Goal: Task Accomplishment & Management: Manage account settings

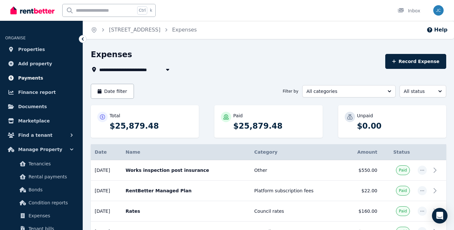
click at [24, 78] on span "Payments" at bounding box center [30, 78] width 25 height 8
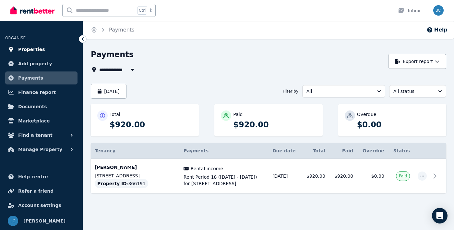
click at [25, 48] on span "Properties" at bounding box center [31, 49] width 27 height 8
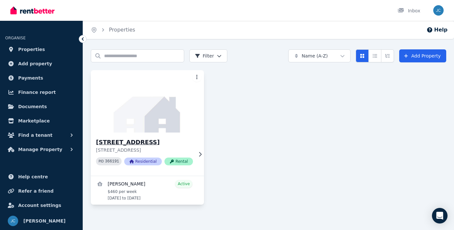
click at [130, 111] on img at bounding box center [147, 100] width 119 height 65
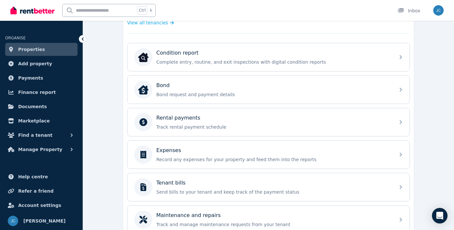
scroll to position [193, 0]
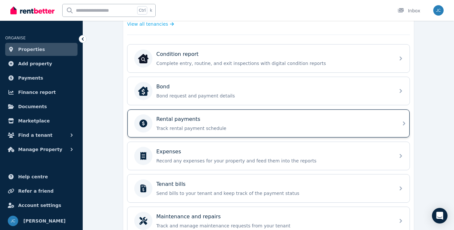
click at [362, 121] on div "Rental payments" at bounding box center [273, 119] width 235 height 8
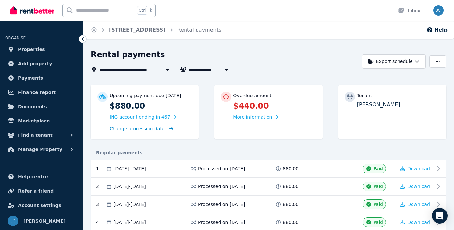
click at [116, 128] on span "Change processing date" at bounding box center [137, 128] width 55 height 6
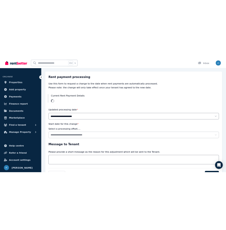
scroll to position [44, 0]
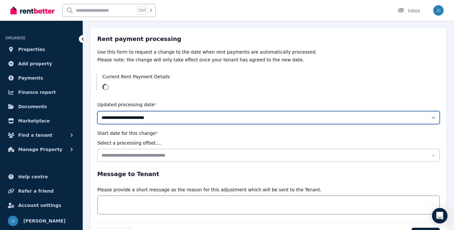
click at [437, 119] on select "**********" at bounding box center [268, 117] width 342 height 13
click at [401, 112] on select "**********" at bounding box center [268, 117] width 342 height 13
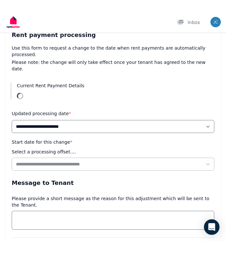
scroll to position [42, 0]
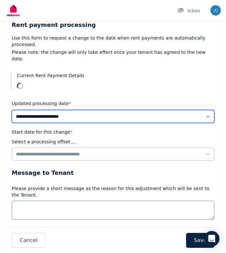
click at [211, 110] on select "**********" at bounding box center [113, 116] width 202 height 13
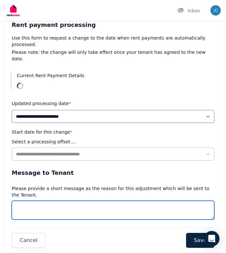
click at [173, 201] on textarea "Message" at bounding box center [113, 210] width 202 height 19
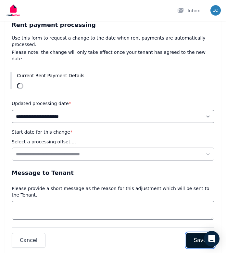
click at [201, 229] on span "Save" at bounding box center [200, 240] width 13 height 8
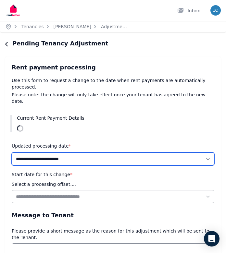
scroll to position [1, 0]
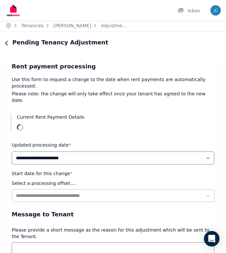
click at [8, 44] on icon "button" at bounding box center [6, 43] width 3 height 5
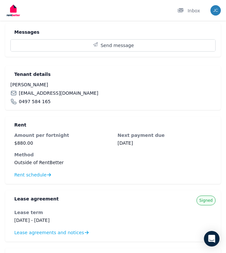
scroll to position [118, 0]
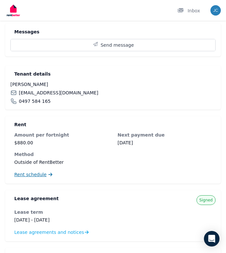
click at [45, 177] on link "Rent schedule" at bounding box center [33, 174] width 38 height 6
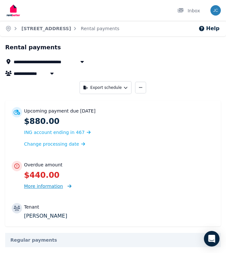
click at [67, 186] on icon at bounding box center [69, 186] width 4 height 4
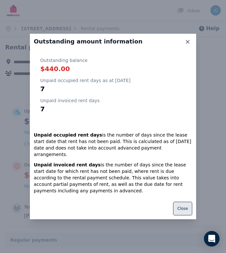
click at [182, 215] on button "Close" at bounding box center [182, 209] width 19 height 14
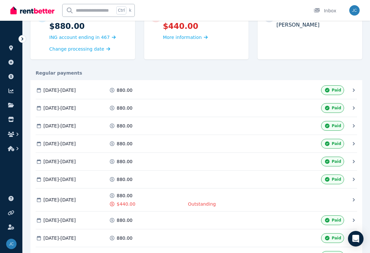
scroll to position [78, 0]
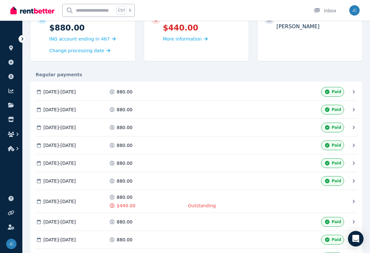
click at [356, 203] on icon at bounding box center [354, 201] width 6 height 6
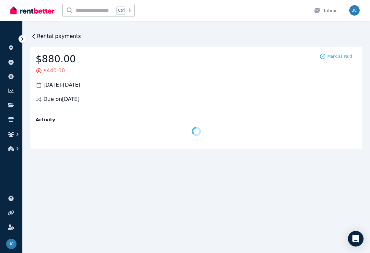
scroll to position [0, 0]
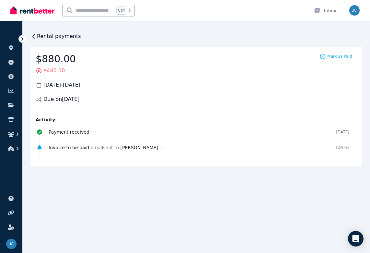
click at [74, 99] on span "Due on [DATE]" at bounding box center [61, 99] width 36 height 8
click at [121, 102] on div "Due on [DATE]" at bounding box center [197, 99] width 322 height 8
click at [343, 58] on span "Mark as Paid" at bounding box center [339, 56] width 25 height 5
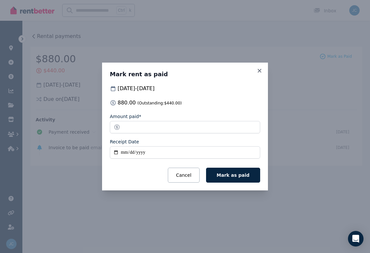
click at [177, 148] on fieldset "Amount paid* ****** Receipt Date" at bounding box center [185, 137] width 150 height 48
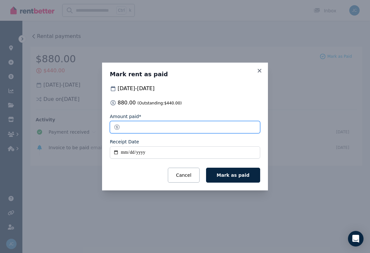
click at [179, 133] on input "******" at bounding box center [185, 127] width 150 height 12
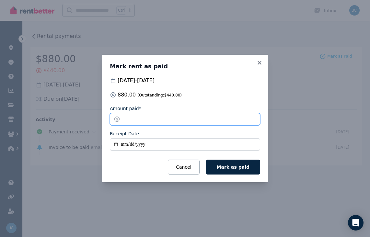
type input "*"
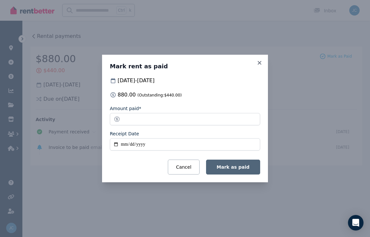
click at [247, 169] on span "Mark as paid" at bounding box center [233, 167] width 33 height 5
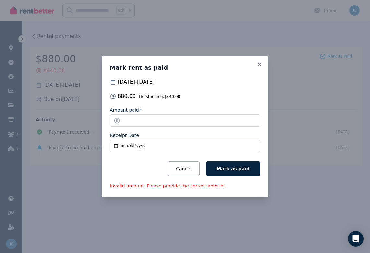
click at [197, 171] on button "Cancel" at bounding box center [183, 168] width 31 height 15
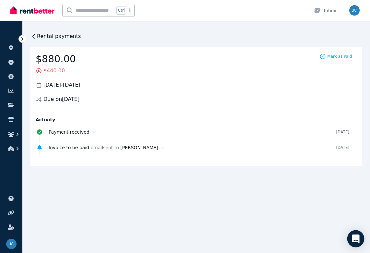
click at [359, 229] on icon "Open Intercom Messenger" at bounding box center [355, 238] width 7 height 8
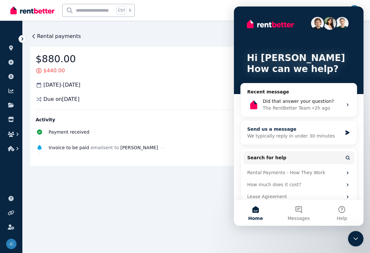
click at [307, 136] on div "We typically reply in under 30 minutes" at bounding box center [294, 136] width 95 height 7
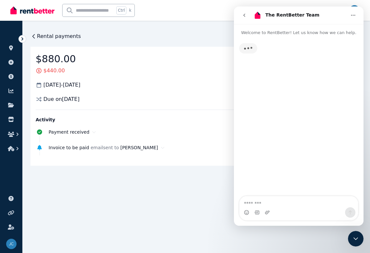
click at [277, 207] on div "Intercom messenger" at bounding box center [299, 212] width 119 height 10
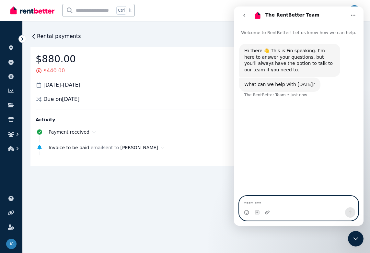
click at [277, 202] on textarea "Message…" at bounding box center [299, 201] width 119 height 11
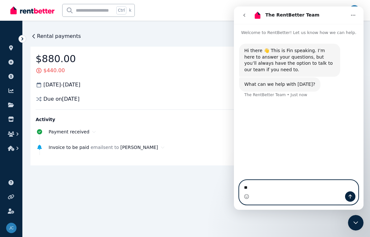
type textarea "***"
type textarea "**********"
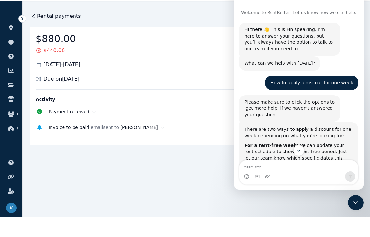
click at [358, 205] on icon "Close Intercom Messenger" at bounding box center [356, 203] width 8 height 8
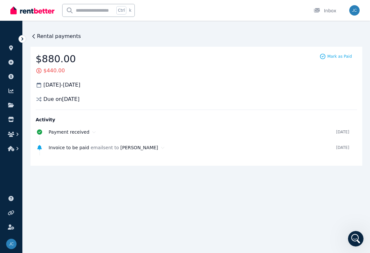
scroll to position [85, 0]
click at [357, 229] on icon "Open Intercom Messenger" at bounding box center [356, 238] width 11 height 11
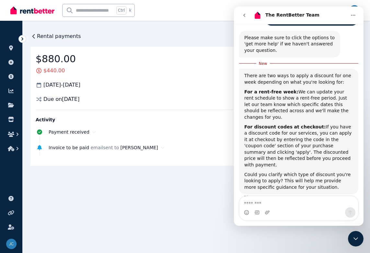
click at [354, 14] on icon "Home" at bounding box center [353, 15] width 5 height 5
click at [248, 15] on button "go back" at bounding box center [244, 15] width 12 height 12
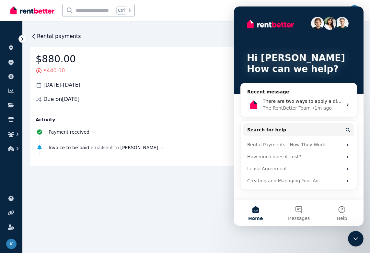
scroll to position [0, 0]
click at [345, 216] on span "Help" at bounding box center [342, 218] width 10 height 5
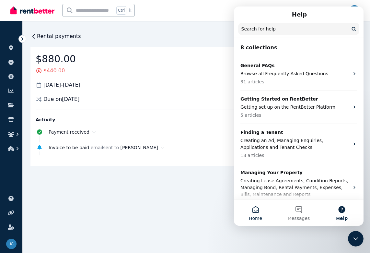
click at [260, 210] on button "Home" at bounding box center [255, 213] width 43 height 26
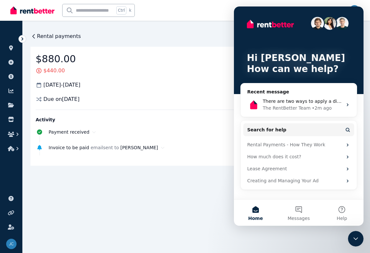
click at [323, 22] on img "Intercom messenger" at bounding box center [317, 23] width 13 height 13
click at [327, 24] on img "Intercom messenger" at bounding box center [330, 23] width 13 height 13
click at [319, 53] on p "Hi [PERSON_NAME]" at bounding box center [299, 58] width 104 height 11
click at [323, 75] on div "Hi [PERSON_NAME] 👋 How can we help?" at bounding box center [299, 50] width 117 height 88
click at [328, 74] on p "How can we help?" at bounding box center [299, 69] width 104 height 11
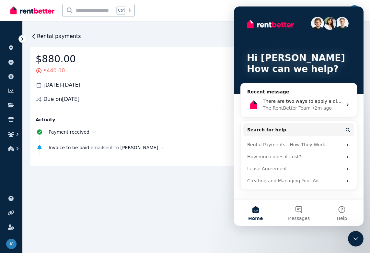
click at [354, 229] on icon "Close Intercom Messenger" at bounding box center [356, 239] width 8 height 8
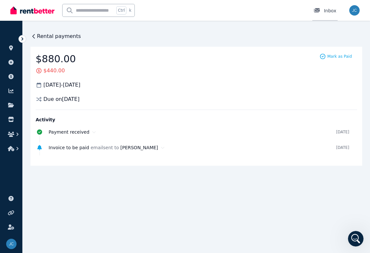
click at [326, 11] on div "Inbox" at bounding box center [325, 10] width 23 height 6
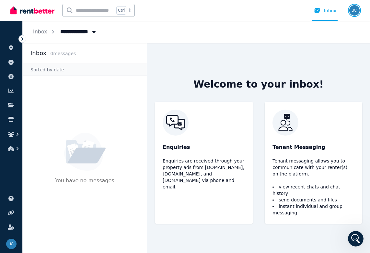
click at [355, 13] on img "button" at bounding box center [354, 10] width 10 height 10
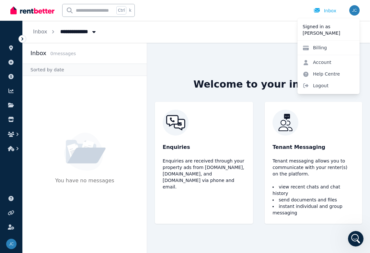
click at [19, 44] on ul "ORGANISE Properties Add property Payments Finance report Documents Marketplace" at bounding box center [11, 91] width 22 height 128
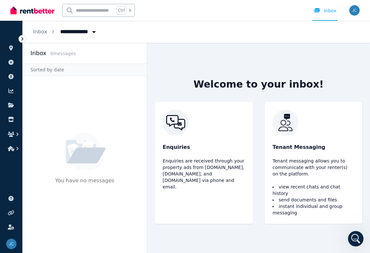
click at [22, 38] on icon at bounding box center [22, 38] width 2 height 3
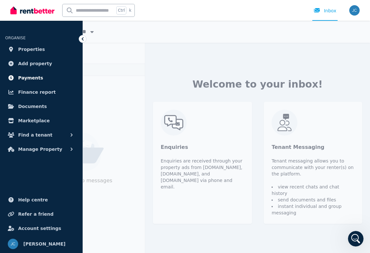
click at [38, 75] on span "Payments" at bounding box center [30, 78] width 25 height 8
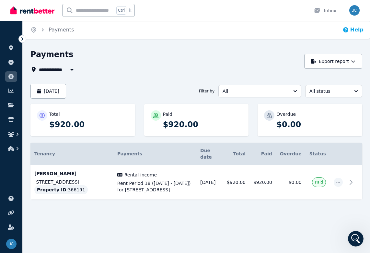
click at [353, 32] on button "Help" at bounding box center [353, 30] width 21 height 8
click at [10, 48] on icon at bounding box center [11, 47] width 4 height 5
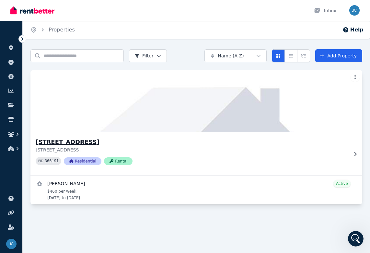
click at [358, 156] on div "[STREET_ADDRESS] [STREET_ADDRESS] PID 366191 Residential Rental" at bounding box center [196, 153] width 332 height 43
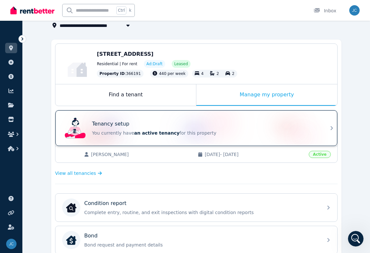
scroll to position [44, 0]
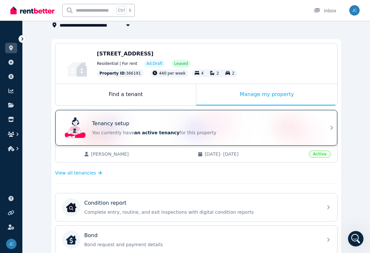
click at [284, 136] on div "Tenancy setup You currently have an active tenancy for this property" at bounding box center [190, 128] width 257 height 26
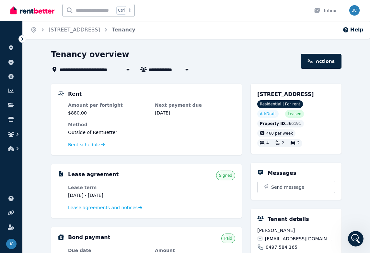
click at [93, 149] on div "Rent Amount per fortnight $880.00 Next payment due [DATE] Method Outside of Ren…" at bounding box center [146, 119] width 191 height 71
click at [90, 147] on span "Rent schedule" at bounding box center [84, 144] width 32 height 6
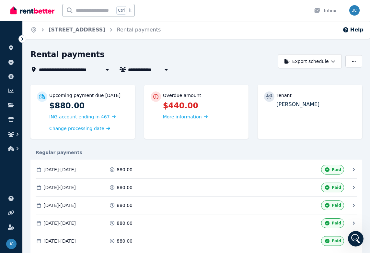
click at [90, 134] on div "Upcoming payment due [DATE] $880.00 ING account ending in 467 Change processing…" at bounding box center [82, 112] width 105 height 54
click at [95, 129] on span "Change processing date" at bounding box center [76, 128] width 55 height 6
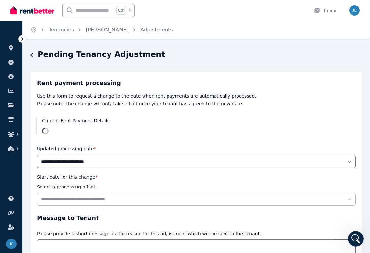
click at [145, 140] on div "**********" at bounding box center [196, 141] width 319 height 127
click at [148, 132] on blockquote "Current Rent Payment Details" at bounding box center [197, 125] width 322 height 17
click at [150, 129] on blockquote "Current Rent Payment Details" at bounding box center [197, 125] width 322 height 17
click at [16, 48] on link at bounding box center [11, 48] width 12 height 10
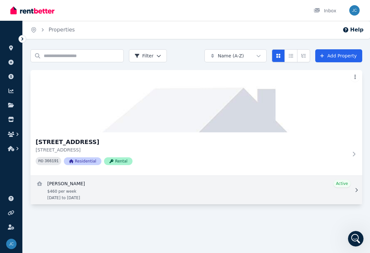
click at [75, 195] on link "View details for Denise Johnson" at bounding box center [196, 190] width 332 height 29
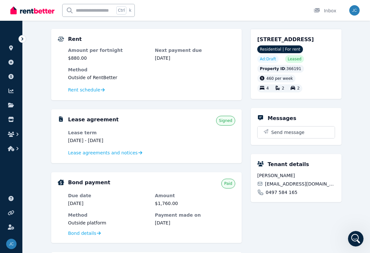
scroll to position [56, 0]
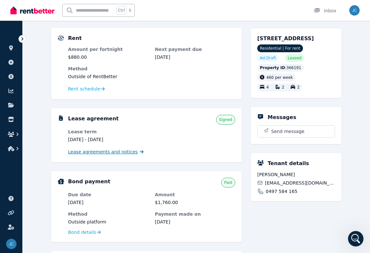
click at [76, 152] on span "Lease agreements and notices" at bounding box center [103, 151] width 70 height 6
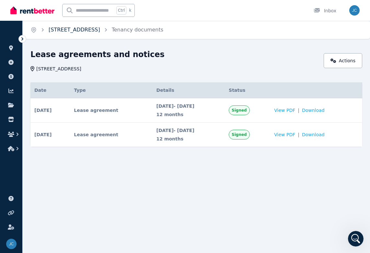
click at [70, 31] on link "[STREET_ADDRESS]" at bounding box center [75, 30] width 52 height 6
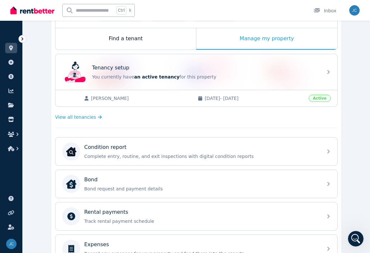
scroll to position [100, 0]
click at [67, 117] on span "View all tenancies" at bounding box center [75, 117] width 41 height 6
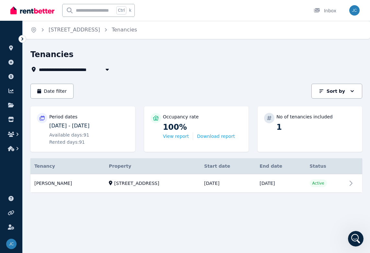
click at [54, 134] on span "Available days: 91" at bounding box center [69, 135] width 40 height 6
click at [58, 116] on p "Period dates" at bounding box center [63, 116] width 28 height 6
click at [56, 124] on p "[DATE] - [DATE]" at bounding box center [88, 126] width 79 height 8
click at [350, 186] on link "View property details" at bounding box center [196, 183] width 332 height 18
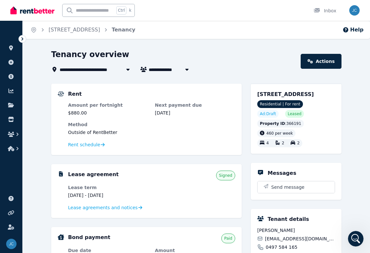
click at [320, 118] on div "Residential | For rent Ad: Draft Leased" at bounding box center [296, 109] width 78 height 18
click at [286, 136] on span "460 per week" at bounding box center [279, 133] width 27 height 5
click at [313, 143] on div "460 per week 4 2 2" at bounding box center [296, 138] width 78 height 18
click at [289, 108] on span "Residential | For rent" at bounding box center [280, 104] width 46 height 8
click at [322, 118] on div "Residential | For rent Ad: Draft Leased" at bounding box center [296, 109] width 78 height 18
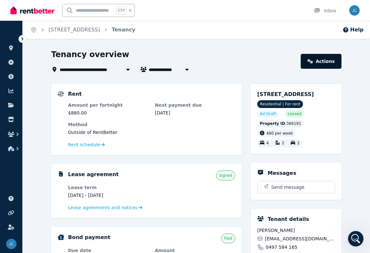
click at [328, 65] on link "Actions" at bounding box center [321, 61] width 41 height 15
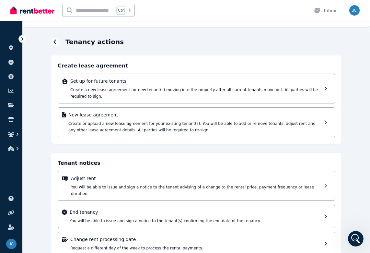
scroll to position [19, 0]
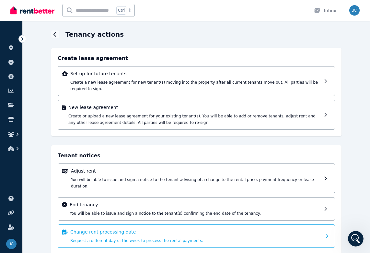
click at [202, 229] on div "Change rent processing date Request a different day of the week to process the …" at bounding box center [195, 236] width 251 height 15
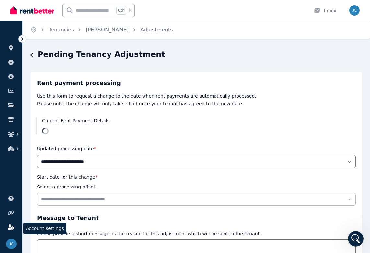
click at [12, 229] on link at bounding box center [11, 227] width 12 height 10
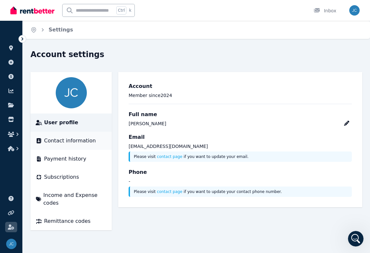
click at [43, 143] on div "Contact information" at bounding box center [71, 141] width 71 height 8
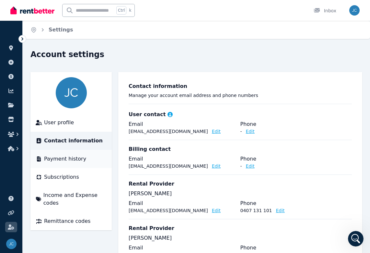
click at [47, 163] on li "Payment history" at bounding box center [70, 159] width 81 height 18
click at [48, 163] on li "Payment history" at bounding box center [70, 159] width 81 height 18
click at [50, 164] on li "Payment history" at bounding box center [70, 159] width 81 height 18
click at [53, 153] on li "Payment history" at bounding box center [70, 159] width 81 height 18
click at [48, 180] on span "Subscriptions" at bounding box center [61, 177] width 35 height 8
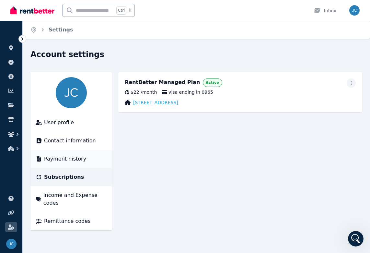
click at [64, 160] on span "Payment history" at bounding box center [65, 159] width 42 height 8
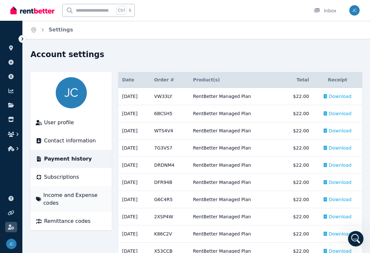
click at [53, 199] on span "Income and Expense codes" at bounding box center [74, 199] width 63 height 16
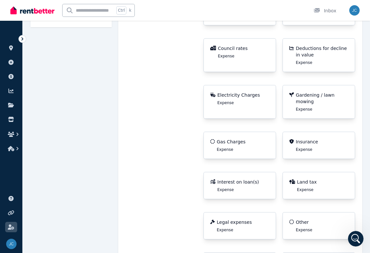
scroll to position [205, 0]
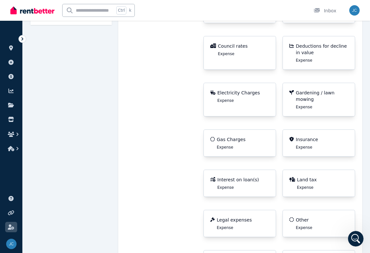
click at [328, 217] on div "Other Expense" at bounding box center [318, 224] width 59 height 14
click at [319, 217] on div "Other Expense" at bounding box center [318, 224] width 59 height 14
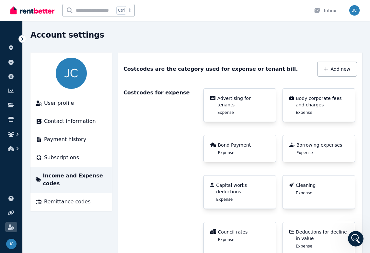
scroll to position [19, 0]
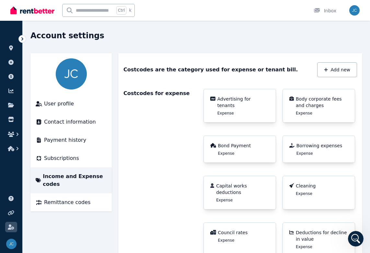
click at [323, 150] on div "Borrowing expenses Expense" at bounding box center [320, 149] width 46 height 14
click at [314, 147] on span "Borrowing expenses" at bounding box center [320, 145] width 46 height 6
click at [330, 150] on div "Borrowing expenses Expense" at bounding box center [320, 149] width 46 height 14
click at [65, 205] on span "Remittance codes" at bounding box center [67, 202] width 46 height 8
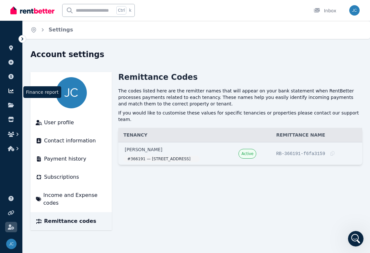
click at [13, 91] on icon at bounding box center [11, 90] width 6 height 5
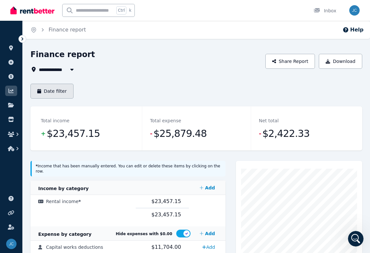
click at [56, 91] on button "Date filter" at bounding box center [51, 91] width 43 height 15
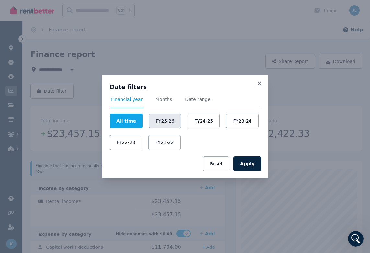
click at [158, 122] on button "FY25-26" at bounding box center [165, 120] width 32 height 15
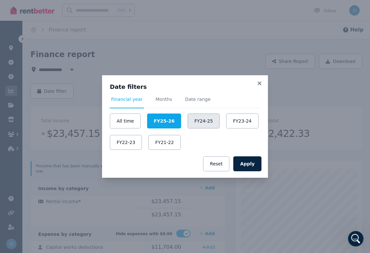
click at [197, 118] on button "FY24-25" at bounding box center [204, 120] width 32 height 15
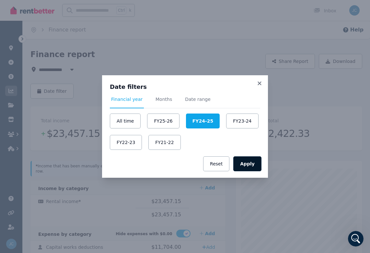
click at [250, 167] on button "Apply" at bounding box center [247, 163] width 28 height 15
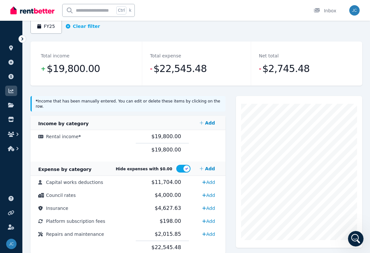
scroll to position [83, 0]
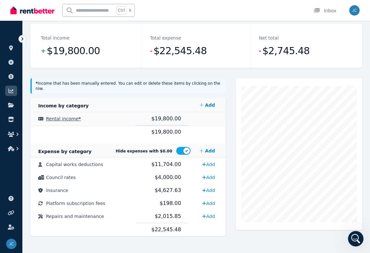
click at [69, 116] on span "Rental income *" at bounding box center [63, 118] width 35 height 5
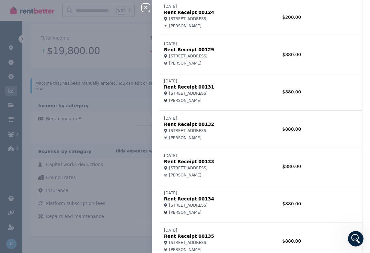
scroll to position [843, 0]
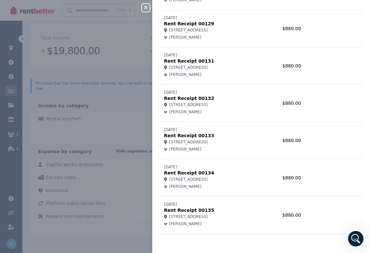
click at [334, 197] on td at bounding box center [333, 214] width 57 height 37
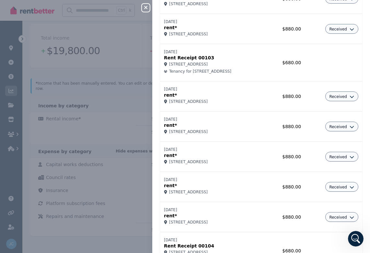
scroll to position [0, 0]
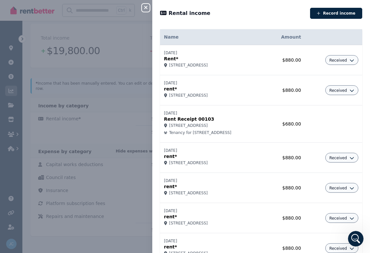
click at [348, 58] on button "Received" at bounding box center [341, 60] width 25 height 5
click at [330, 74] on link "Edit income" at bounding box center [324, 74] width 62 height 12
select select "**********"
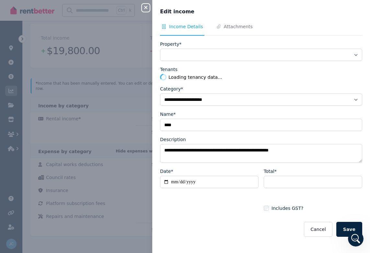
select select "**********"
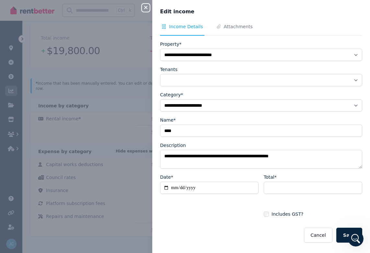
click at [327, 229] on button "Cancel" at bounding box center [318, 235] width 28 height 15
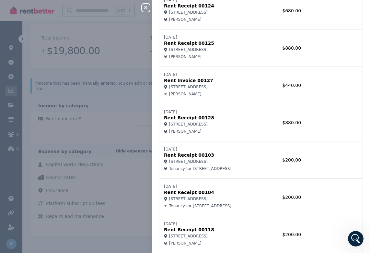
scroll to position [489, 0]
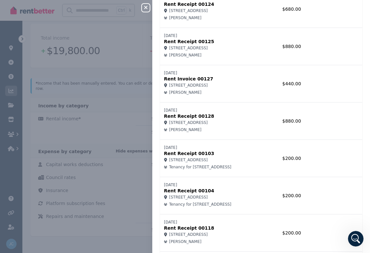
click at [334, 163] on td at bounding box center [333, 158] width 57 height 37
click at [327, 156] on td at bounding box center [333, 158] width 57 height 37
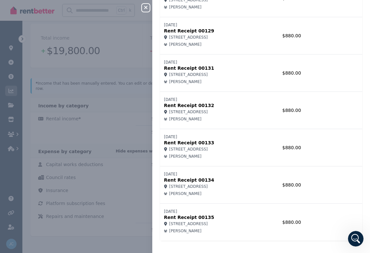
scroll to position [843, 0]
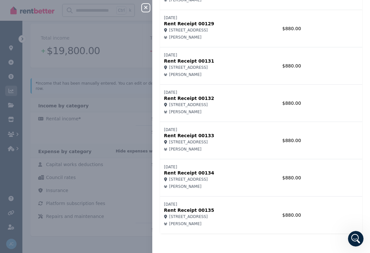
click at [239, 142] on div "[STREET_ADDRESS]" at bounding box center [213, 141] width 98 height 5
click at [190, 133] on p "Rent Receipt 00133" at bounding box center [213, 135] width 98 height 6
click at [147, 6] on icon "button" at bounding box center [146, 7] width 8 height 5
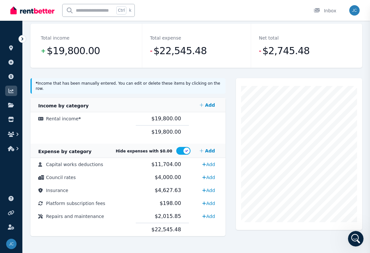
scroll to position [0, 0]
click at [10, 77] on icon at bounding box center [10, 76] width 5 height 5
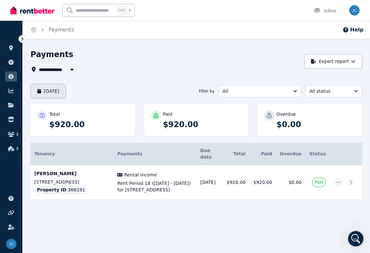
click at [66, 88] on button "[DATE]" at bounding box center [48, 91] width 36 height 15
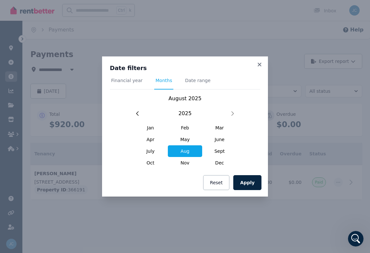
click at [127, 81] on span "Financial year" at bounding box center [126, 80] width 31 height 6
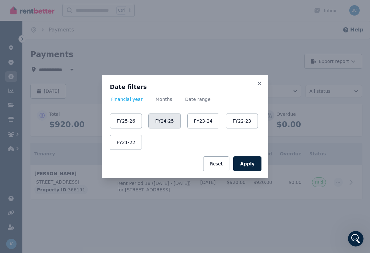
click at [166, 120] on button "FY24-25" at bounding box center [164, 120] width 32 height 15
click at [247, 164] on button "Apply" at bounding box center [247, 163] width 28 height 15
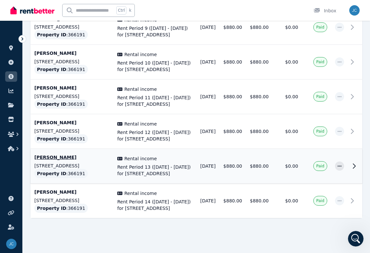
scroll to position [564, 0]
click at [355, 135] on icon at bounding box center [354, 131] width 8 height 8
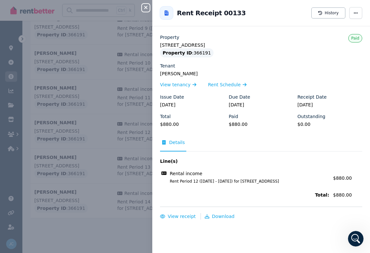
click at [144, 7] on icon "button" at bounding box center [146, 7] width 8 height 5
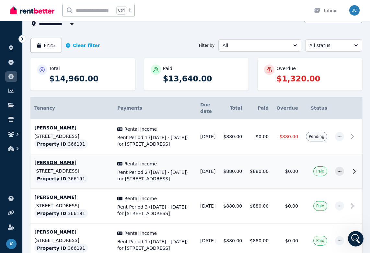
scroll to position [47, 0]
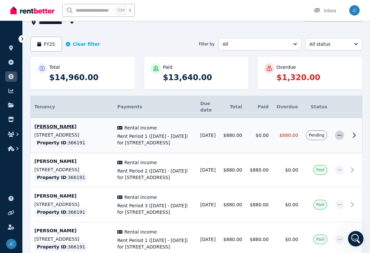
click at [337, 133] on icon "button" at bounding box center [339, 135] width 5 height 5
click at [316, 175] on span "History" at bounding box center [318, 179] width 41 height 8
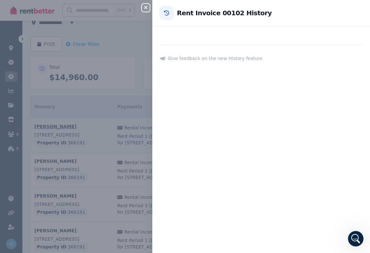
click at [142, 11] on div "Close panel" at bounding box center [148, 6] width 13 height 12
click at [144, 9] on icon "button" at bounding box center [146, 7] width 8 height 5
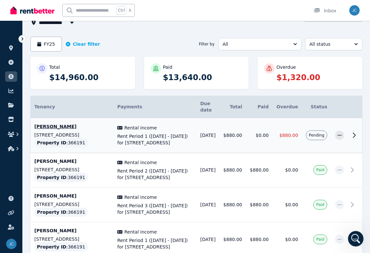
click at [351, 134] on icon at bounding box center [354, 135] width 8 height 8
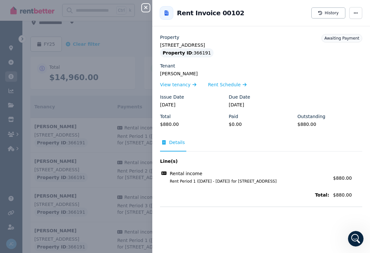
click at [147, 7] on icon "button" at bounding box center [146, 7] width 8 height 5
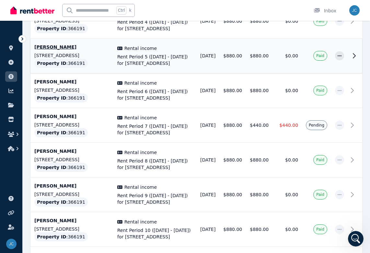
scroll to position [370, 0]
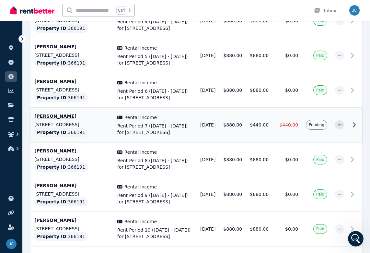
click at [354, 127] on icon at bounding box center [354, 125] width 2 height 5
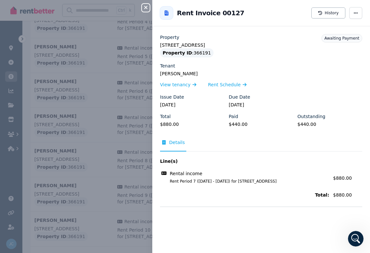
click at [333, 15] on button "History" at bounding box center [329, 12] width 34 height 11
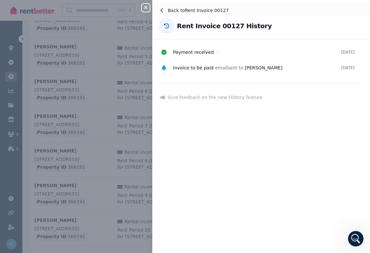
click at [159, 11] on button "Back to Rent Invoice 00127" at bounding box center [261, 11] width 218 height 16
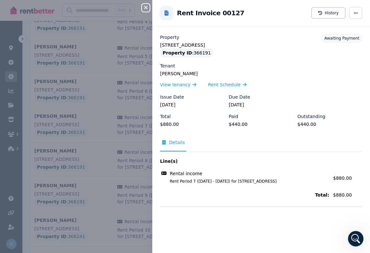
click at [143, 12] on div "Close panel Back to Rent Invoice 00127 Rent Invoice 00127 History Property [STR…" at bounding box center [185, 126] width 370 height 253
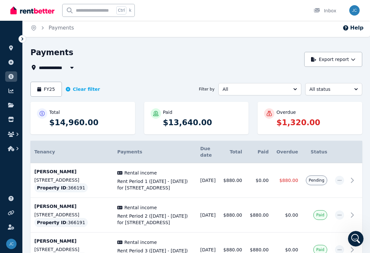
scroll to position [0, 0]
